Goal: Information Seeking & Learning: Learn about a topic

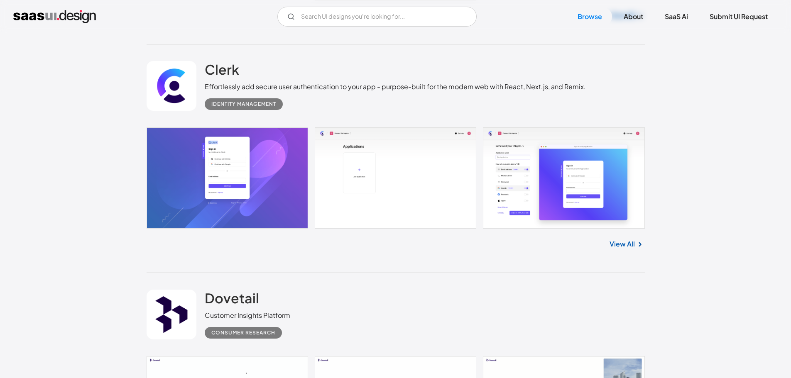
scroll to position [6809, 0]
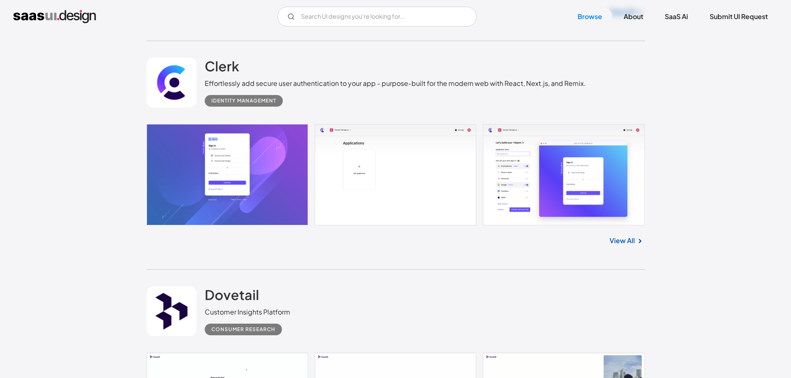
click at [623, 242] on link "View All" at bounding box center [621, 241] width 25 height 10
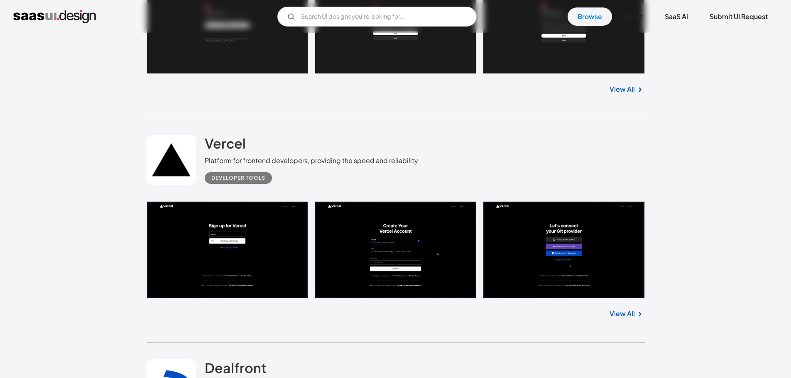
scroll to position [8934, 0]
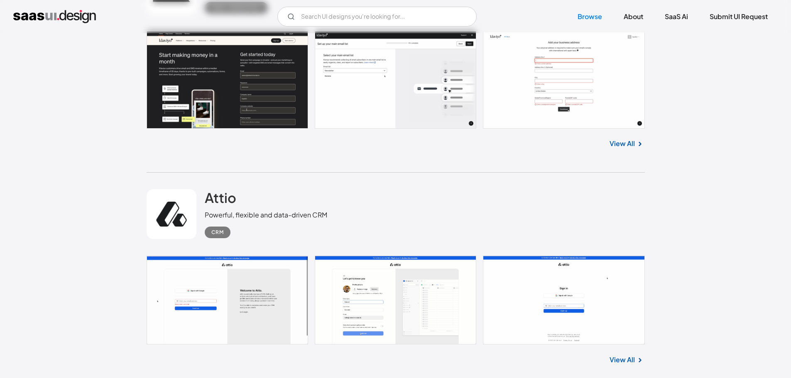
scroll to position [12836, 0]
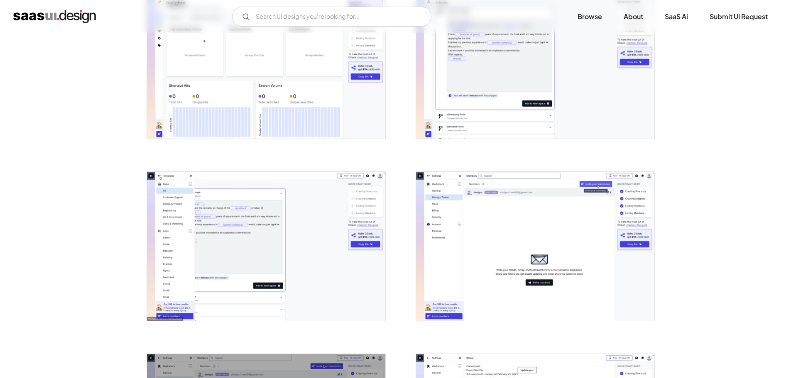
scroll to position [1121, 0]
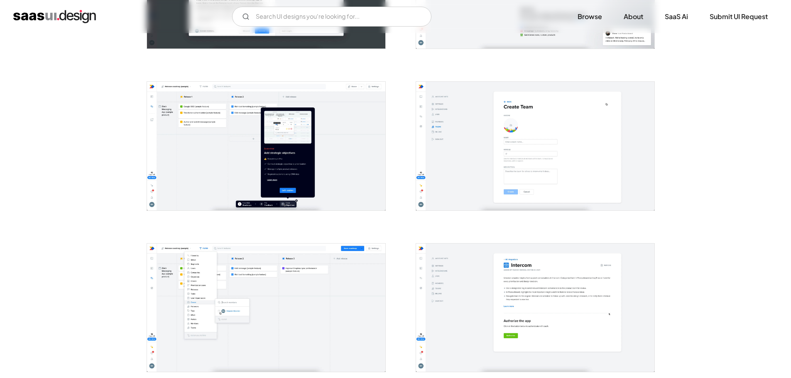
scroll to position [1078, 0]
